Goal: Find contact information: Find contact information

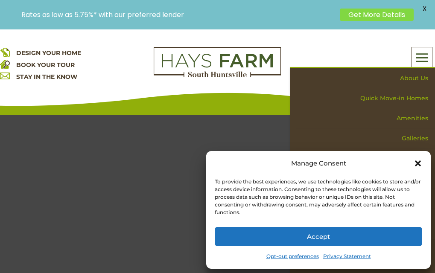
click at [325, 234] on button "Accept" at bounding box center [318, 236] width 207 height 19
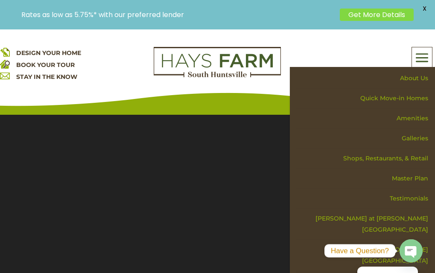
click at [422, 258] on icon ".chaty-sts4-0{fill: #ffffff;}.chaty-st0{fill: #808080;}" at bounding box center [410, 251] width 23 height 23
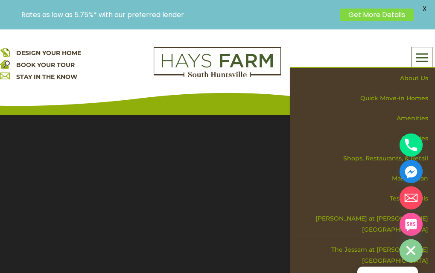
click at [275, 146] on section "Video Player 00:03 00:00 00:32 Use Up/Down Arrow keys to increase or decrease v…" at bounding box center [217, 242] width 435 height 277
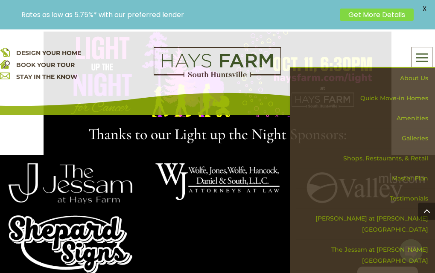
scroll to position [675, 0]
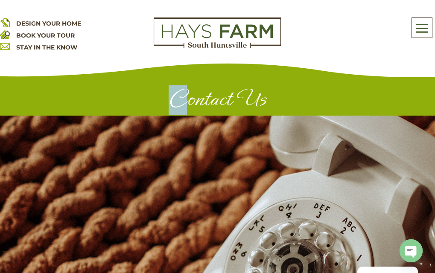
drag, startPoint x: 180, startPoint y: 115, endPoint x: 167, endPoint y: 21, distance: 95.2
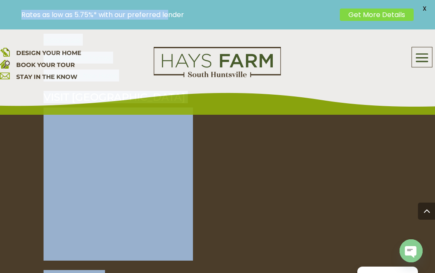
scroll to position [924, 0]
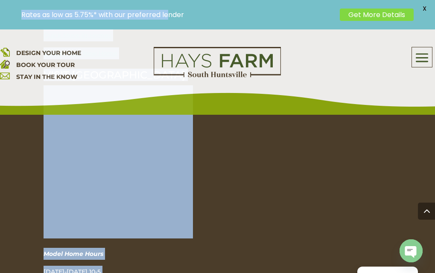
click at [380, 221] on div "CONNECT WITH US Follow Follow Follow Follow Blog E-newsletter signup Commercial…" at bounding box center [218, 114] width 348 height 400
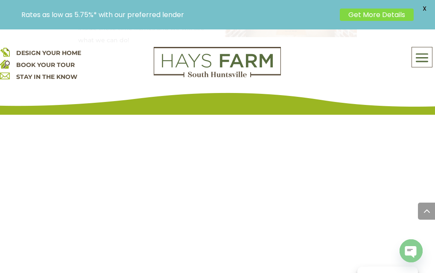
scroll to position [675, 0]
click at [261, 177] on div "Model Home Hours: [DATE]-[DATE] 10-5 [DATE] 10-5 [DATE] 1-5 But please contact …" at bounding box center [217, 112] width 278 height 392
click at [420, 55] on span at bounding box center [422, 58] width 20 height 20
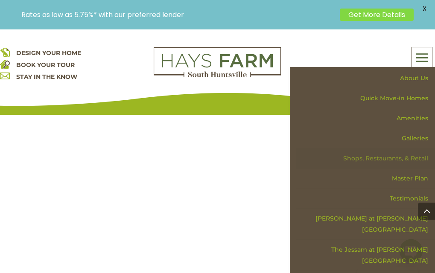
click at [399, 156] on link "Shops, Restaurants, & Retail" at bounding box center [365, 158] width 139 height 20
